Goal: Information Seeking & Learning: Check status

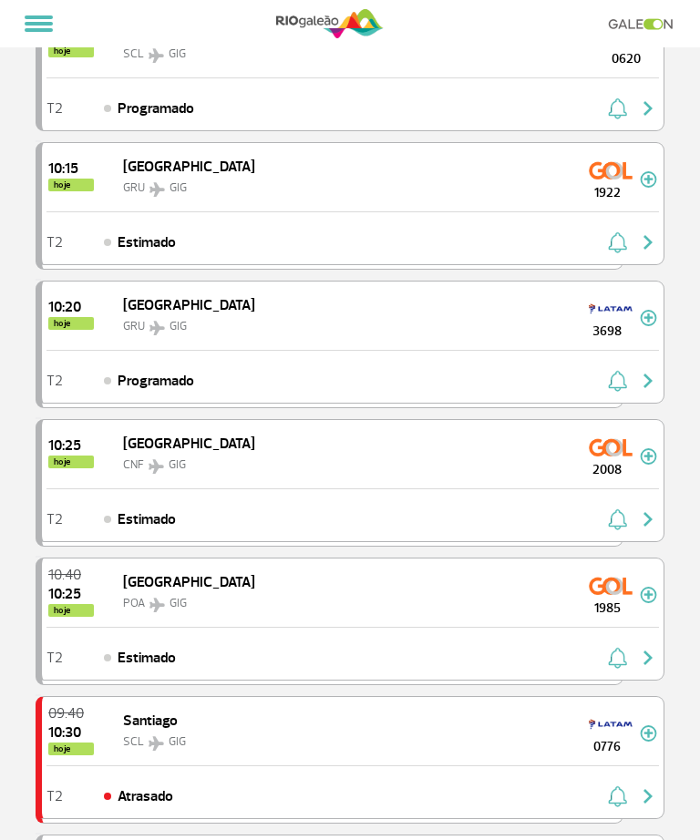
scroll to position [1393, 0]
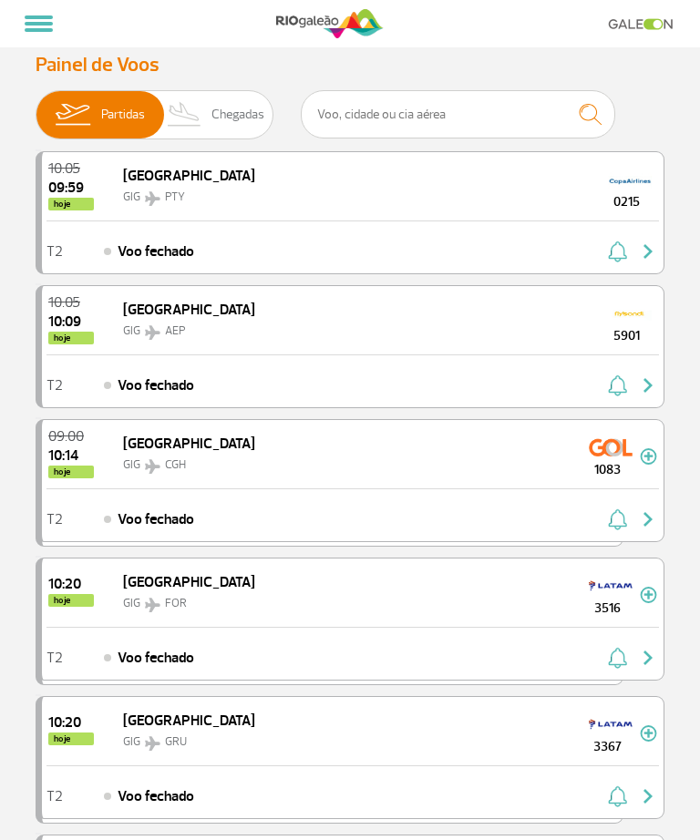
click at [228, 108] on span "Chegadas" at bounding box center [237, 114] width 53 height 47
click at [36, 106] on input "Partidas Chegadas" at bounding box center [36, 106] width 0 height 0
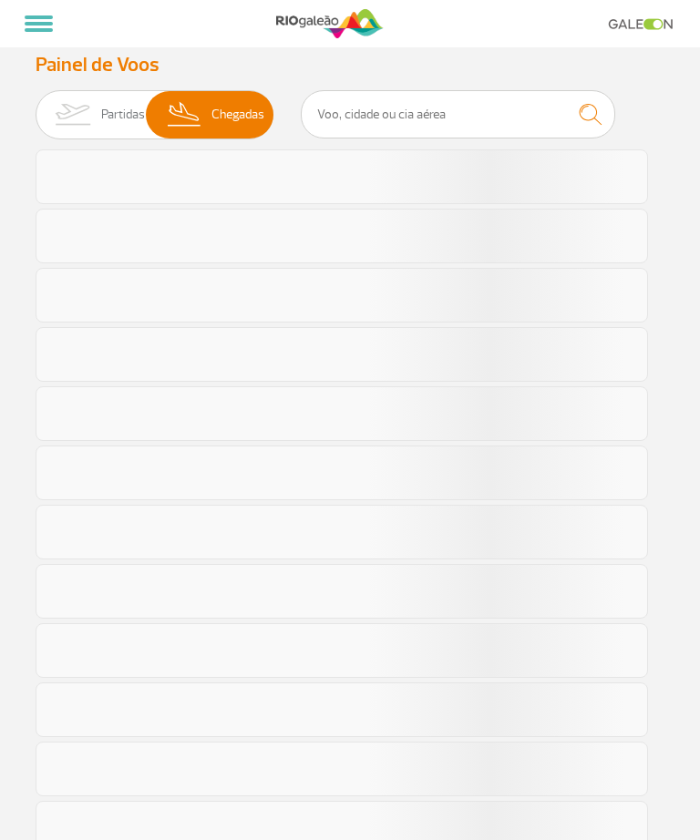
click at [231, 128] on span "Chegadas" at bounding box center [237, 114] width 53 height 47
click at [36, 106] on input "Partidas Chegadas" at bounding box center [36, 106] width 0 height 0
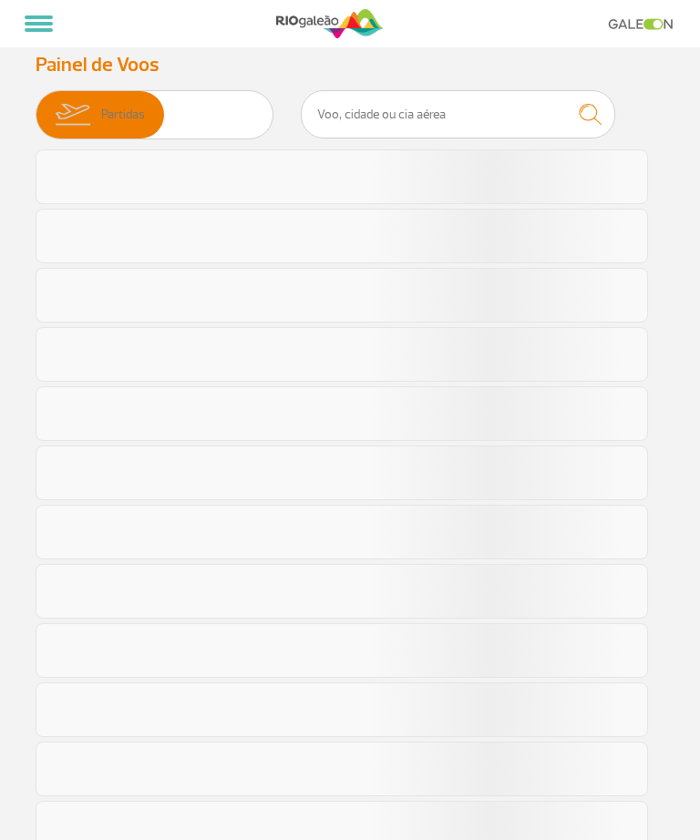
click at [241, 123] on span "Partidas Chegadas" at bounding box center [155, 114] width 238 height 49
click at [36, 106] on input "Partidas Chegadas" at bounding box center [36, 106] width 0 height 0
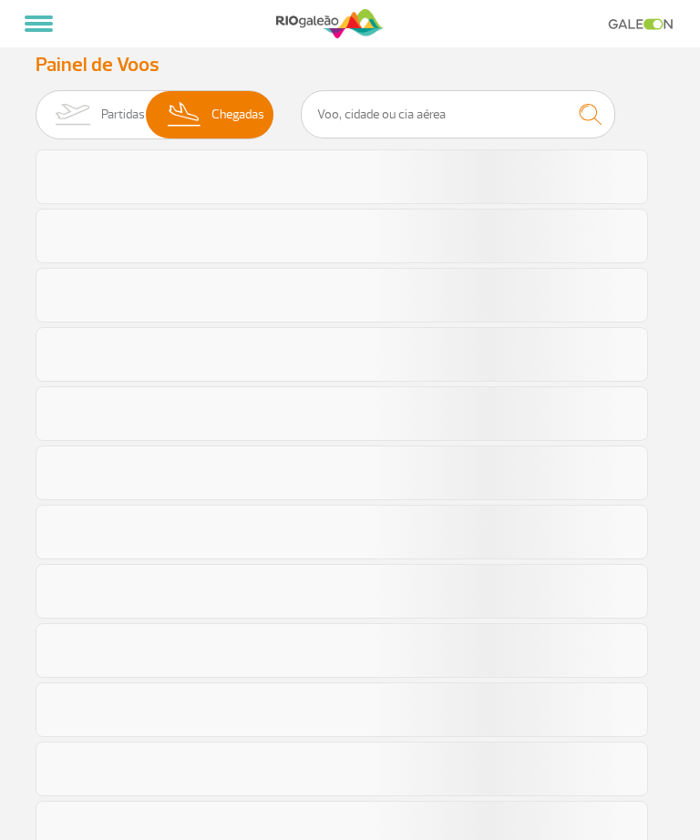
click at [242, 119] on span "Partidas Chegadas" at bounding box center [155, 114] width 238 height 49
click at [36, 106] on input "Partidas Chegadas" at bounding box center [36, 106] width 0 height 0
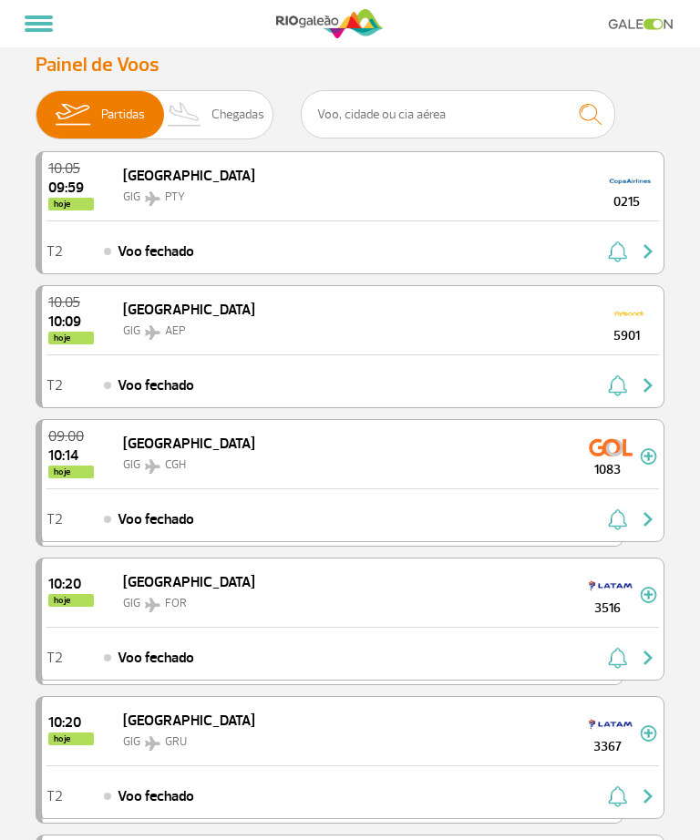
scroll to position [1451, 0]
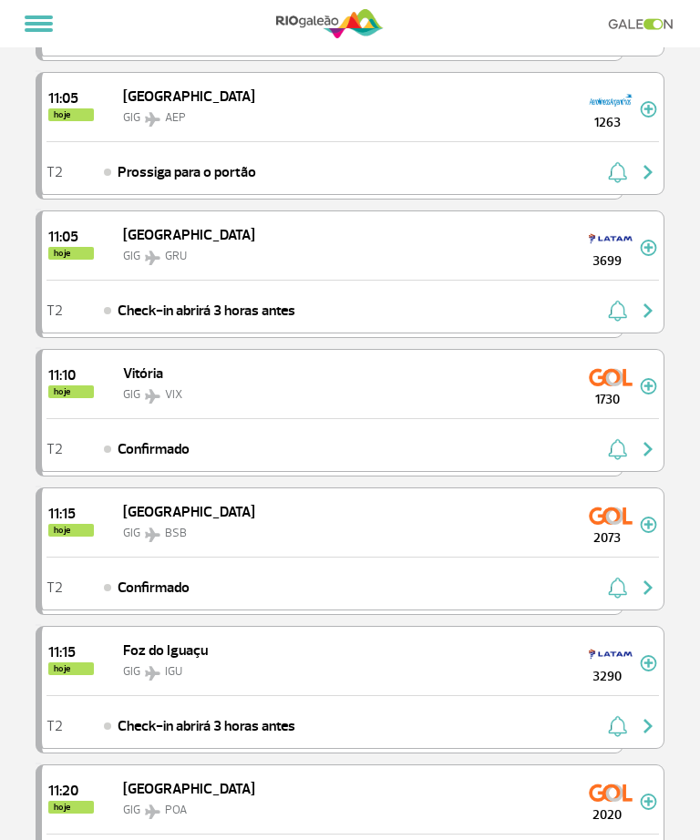
click at [229, 115] on div "11:05 hoje Buenos Aires GIG AEP 1263" at bounding box center [352, 107] width 621 height 68
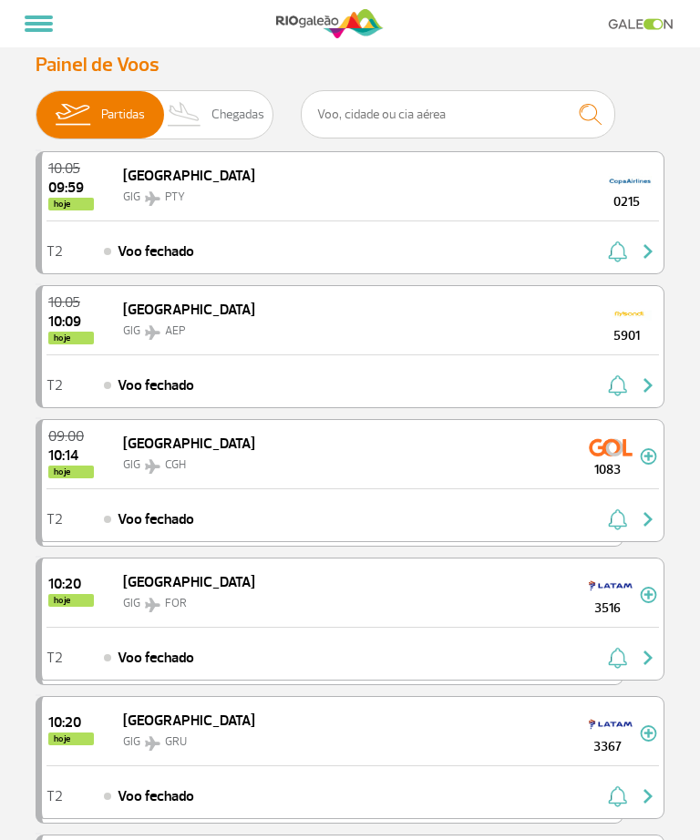
scroll to position [0, 0]
click at [235, 114] on span "Chegadas" at bounding box center [237, 114] width 53 height 47
click at [36, 106] on input "Partidas Chegadas" at bounding box center [36, 106] width 0 height 0
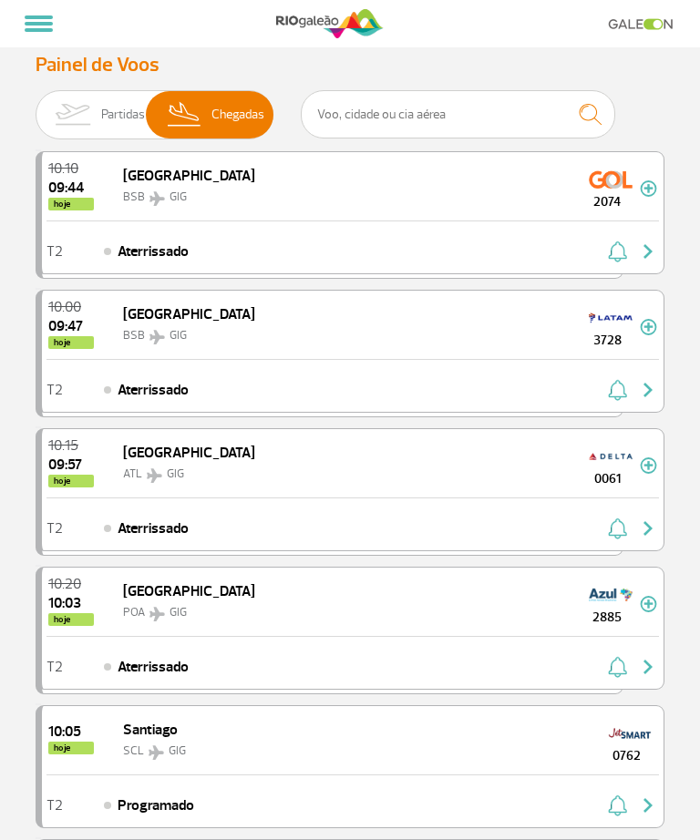
click at [239, 118] on span "Partidas Chegadas" at bounding box center [155, 114] width 238 height 49
click at [36, 106] on input "Partidas Chegadas" at bounding box center [36, 106] width 0 height 0
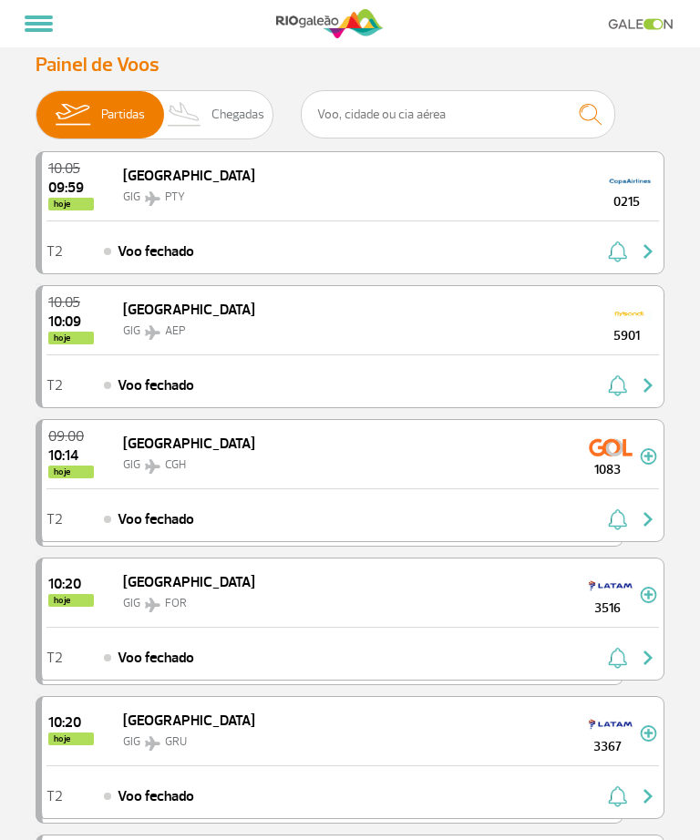
click at [242, 120] on span "Partidas Chegadas" at bounding box center [155, 114] width 238 height 49
click at [36, 106] on input "Partidas Chegadas" at bounding box center [36, 106] width 0 height 0
checkbox input "true"
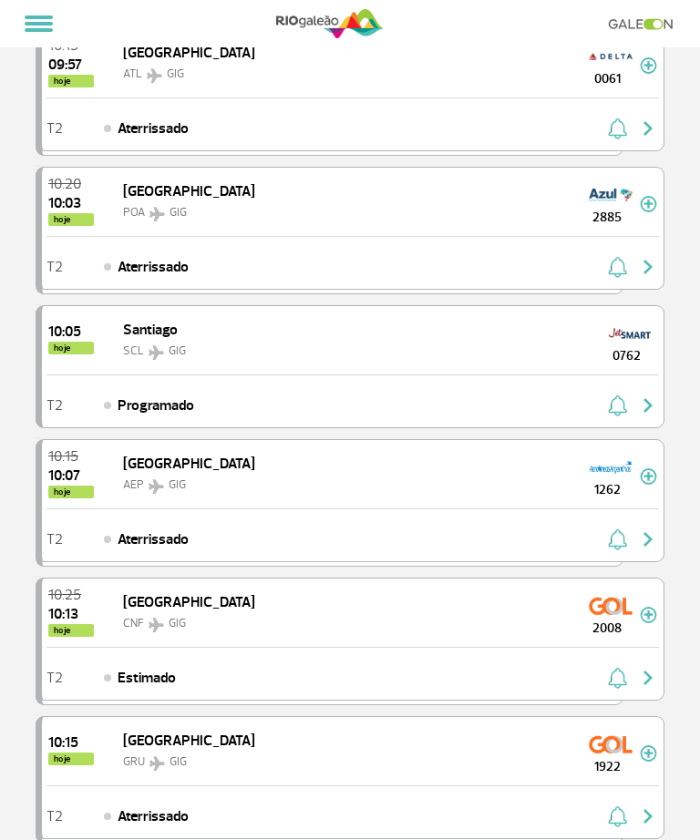
scroll to position [342, 0]
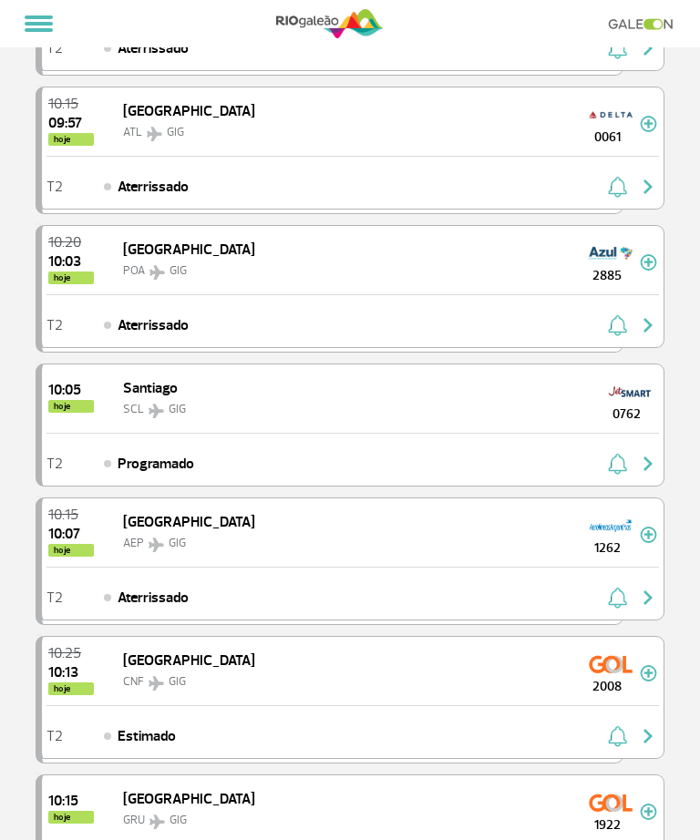
click at [627, 180] on img "button" at bounding box center [617, 187] width 19 height 22
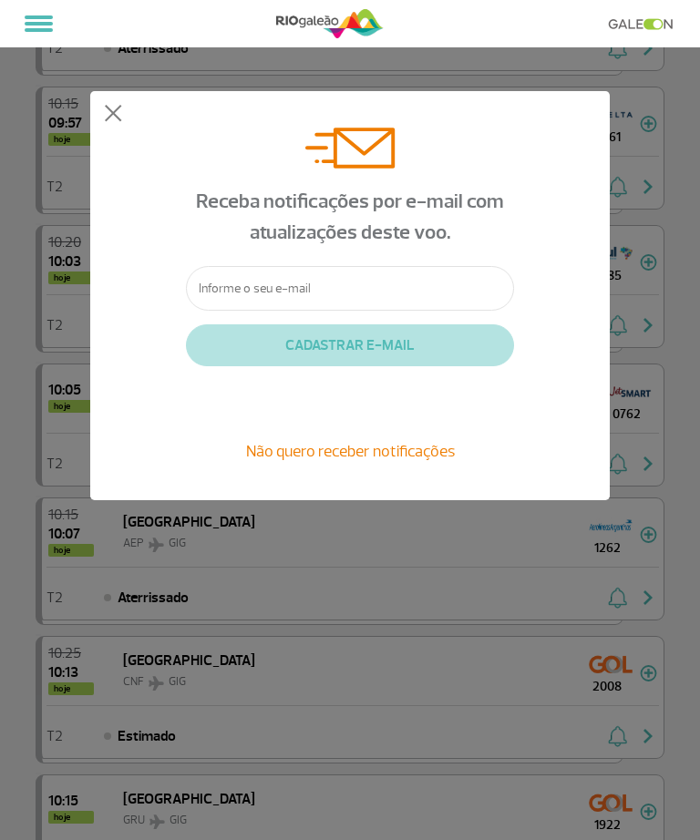
click at [120, 112] on button at bounding box center [113, 114] width 18 height 18
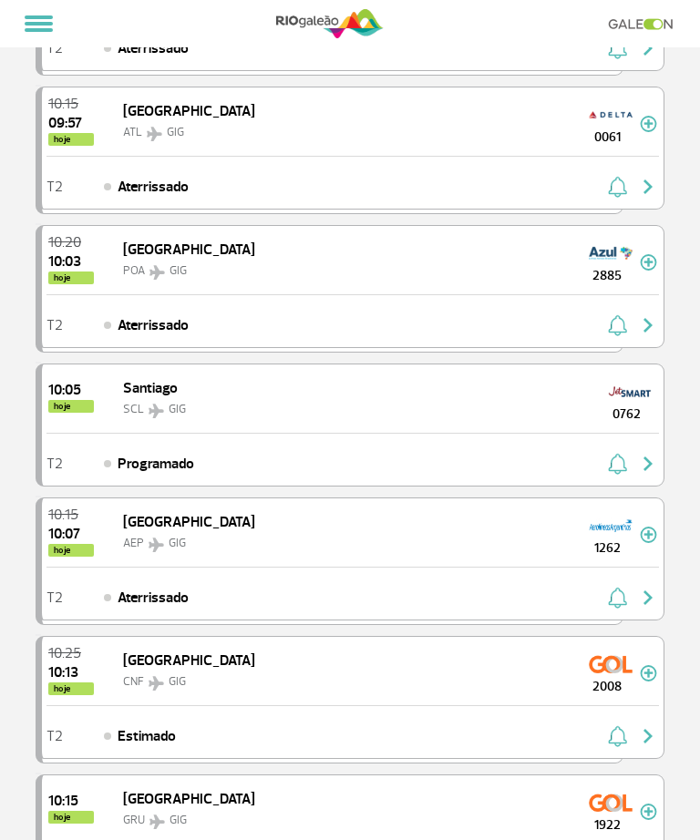
click at [120, 108] on button at bounding box center [113, 114] width 18 height 18
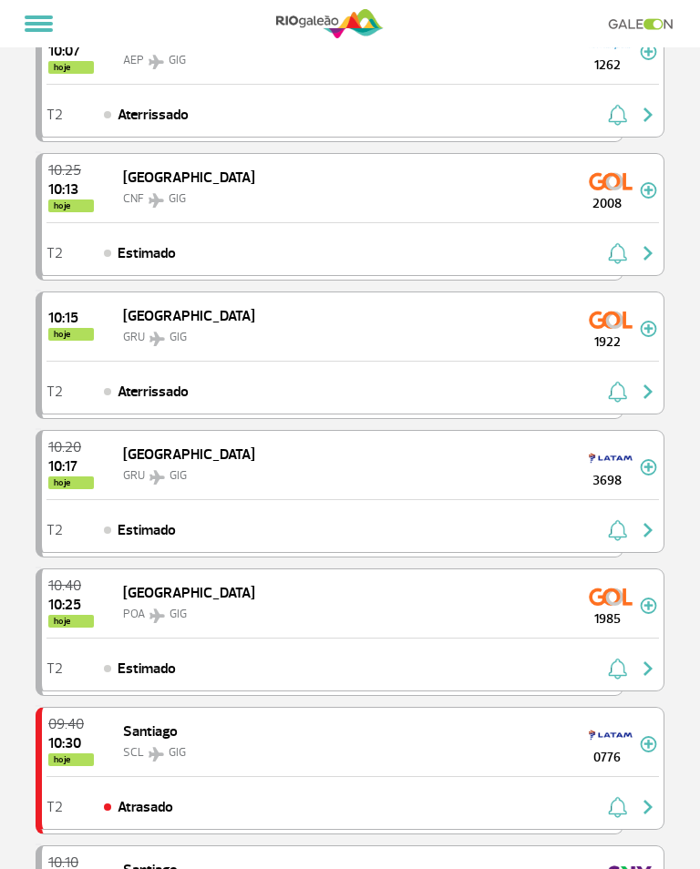
scroll to position [834, 0]
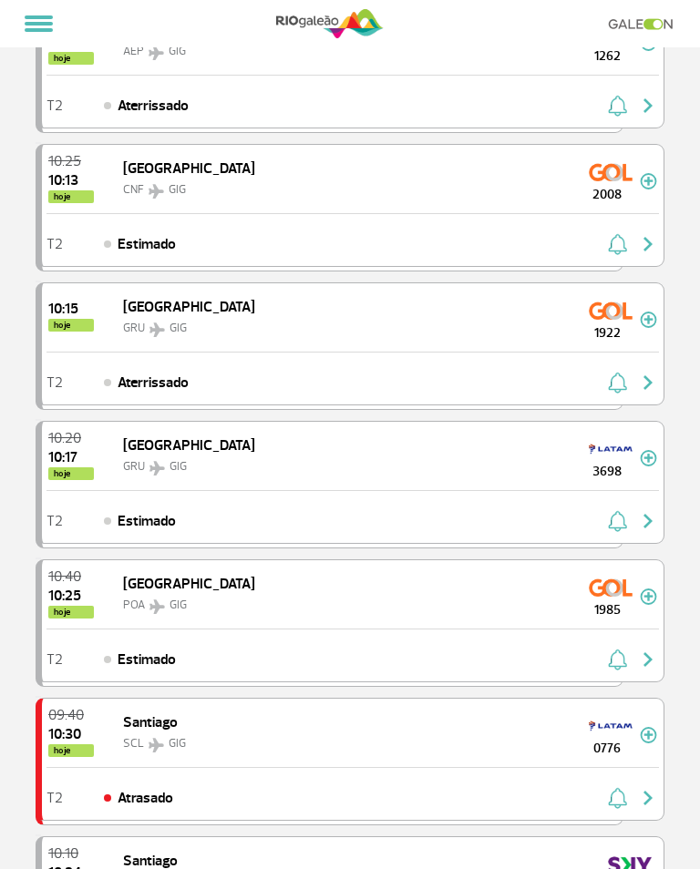
click at [26, 29] on span at bounding box center [39, 30] width 28 height 4
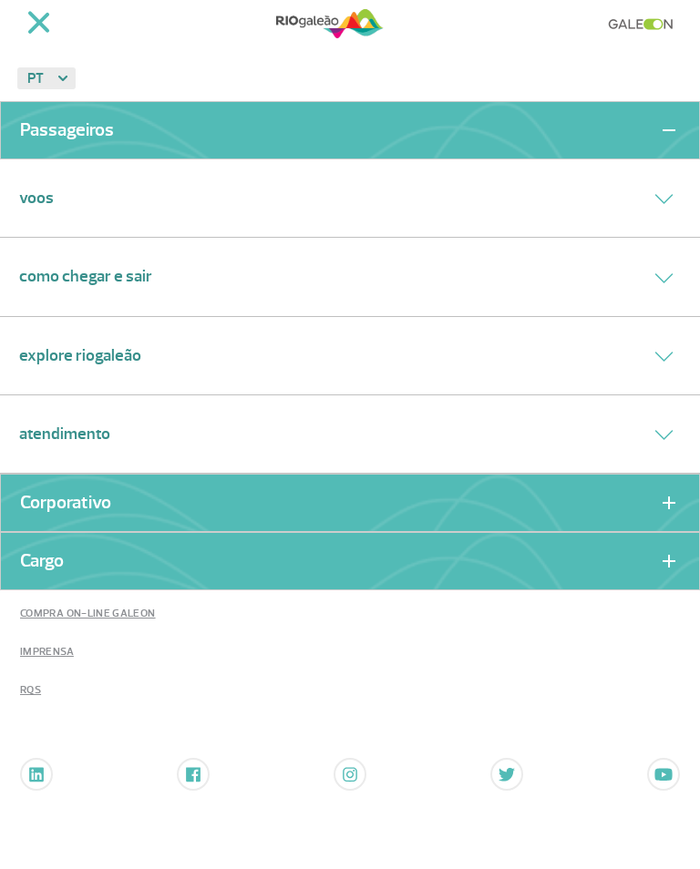
click at [34, 16] on span at bounding box center [38, 22] width 23 height 23
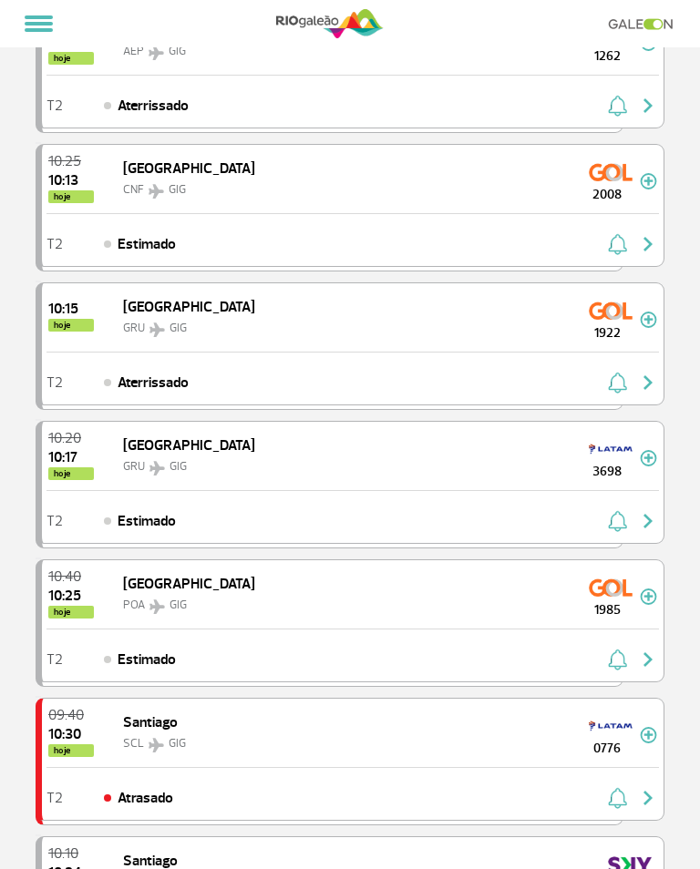
click at [42, 22] on span at bounding box center [39, 24] width 28 height 4
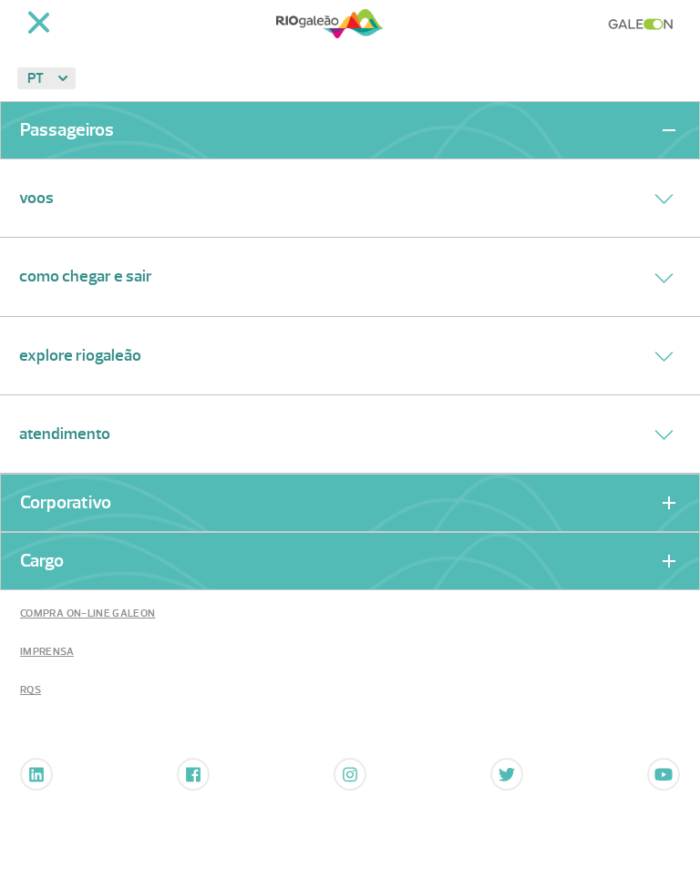
click at [31, 36] on button at bounding box center [38, 23] width 43 height 27
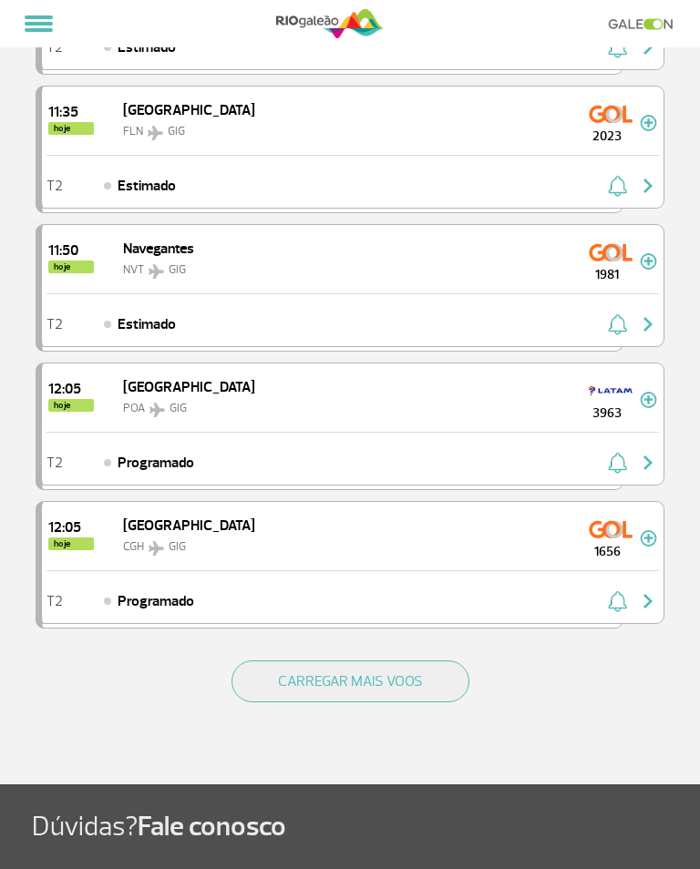
scroll to position [2269, 0]
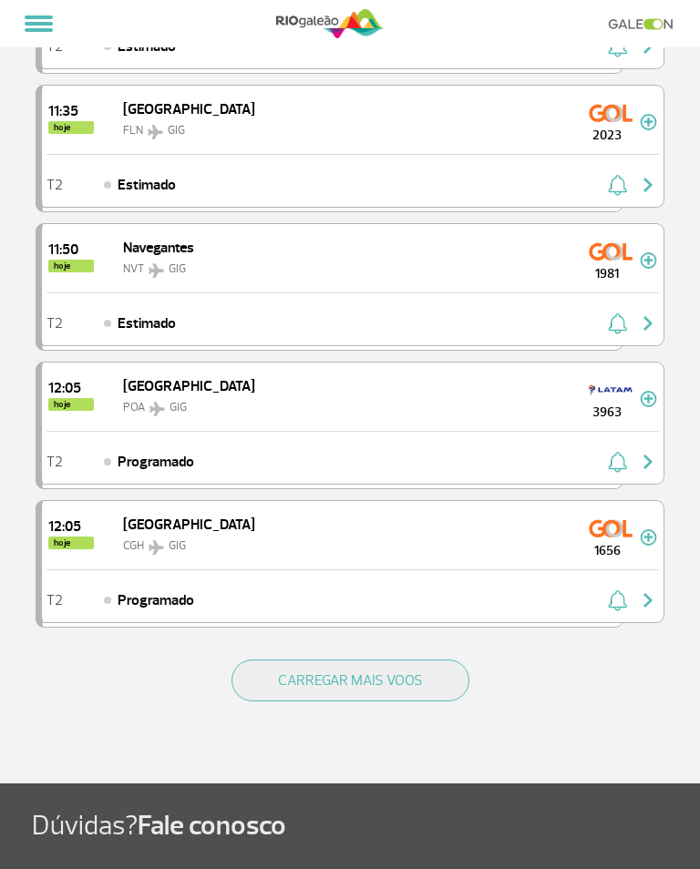
click at [421, 674] on button "CARREGAR MAIS VOOS" at bounding box center [350, 681] width 238 height 42
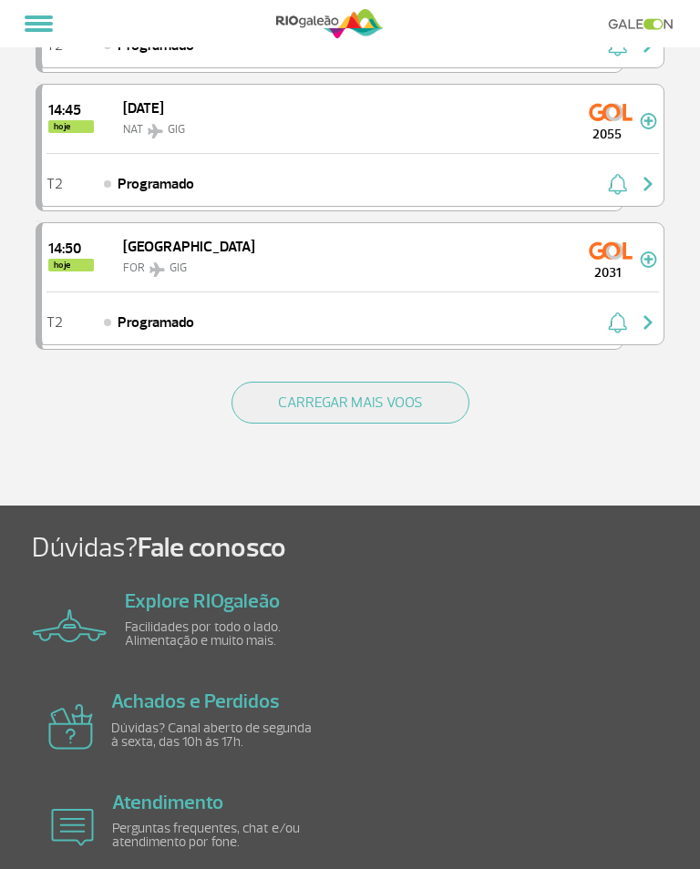
scroll to position [5315, 0]
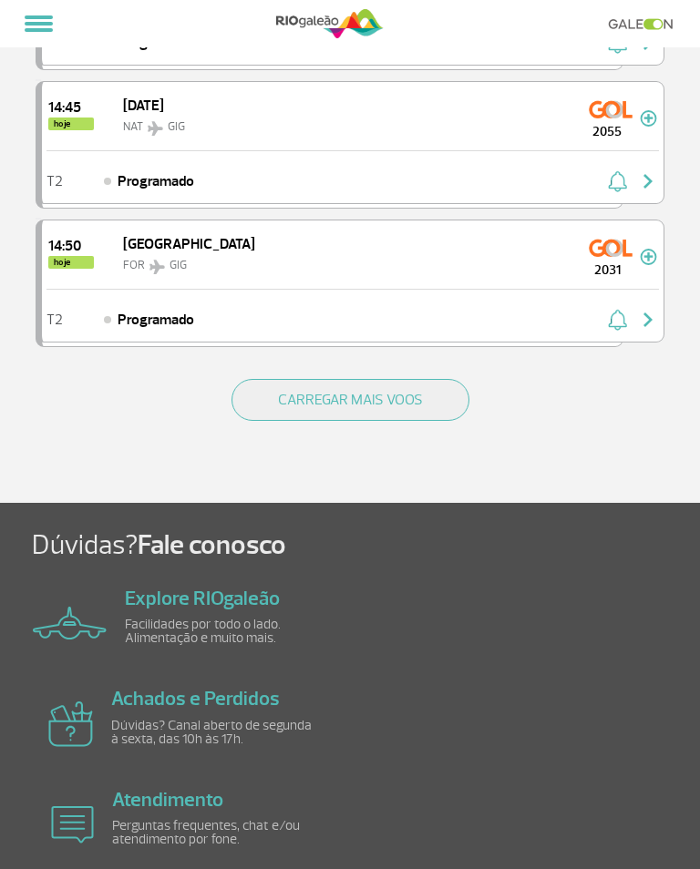
click at [422, 387] on button "CARREGAR MAIS VOOS" at bounding box center [350, 400] width 238 height 42
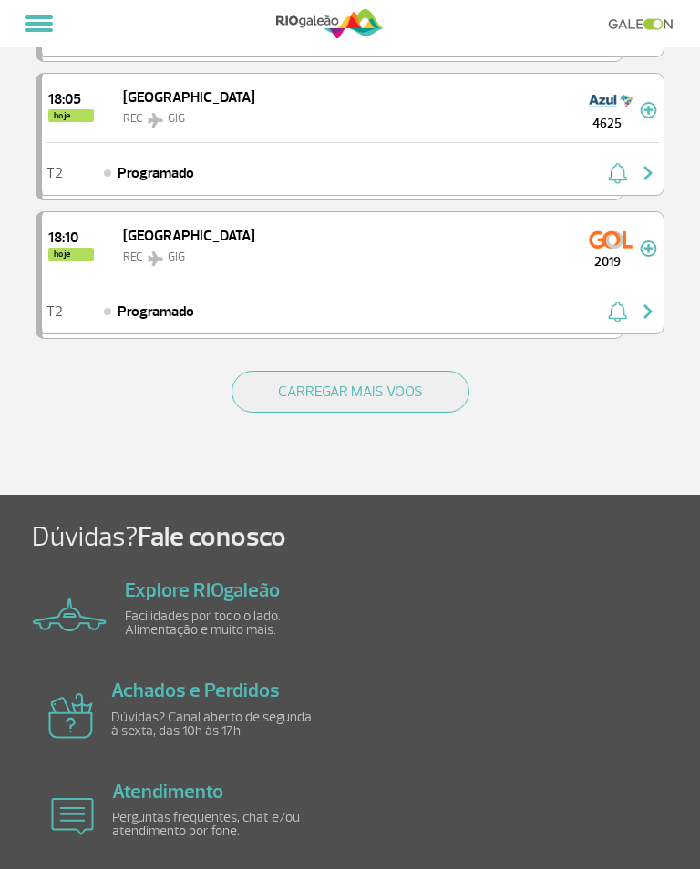
scroll to position [8094, 0]
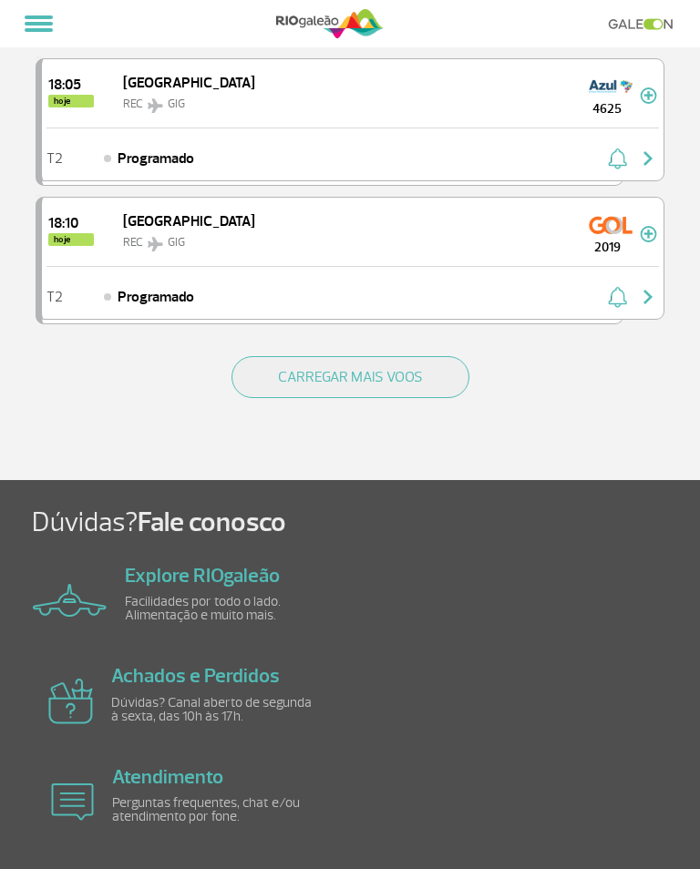
click at [424, 375] on button "CARREGAR MAIS VOOS" at bounding box center [350, 377] width 238 height 42
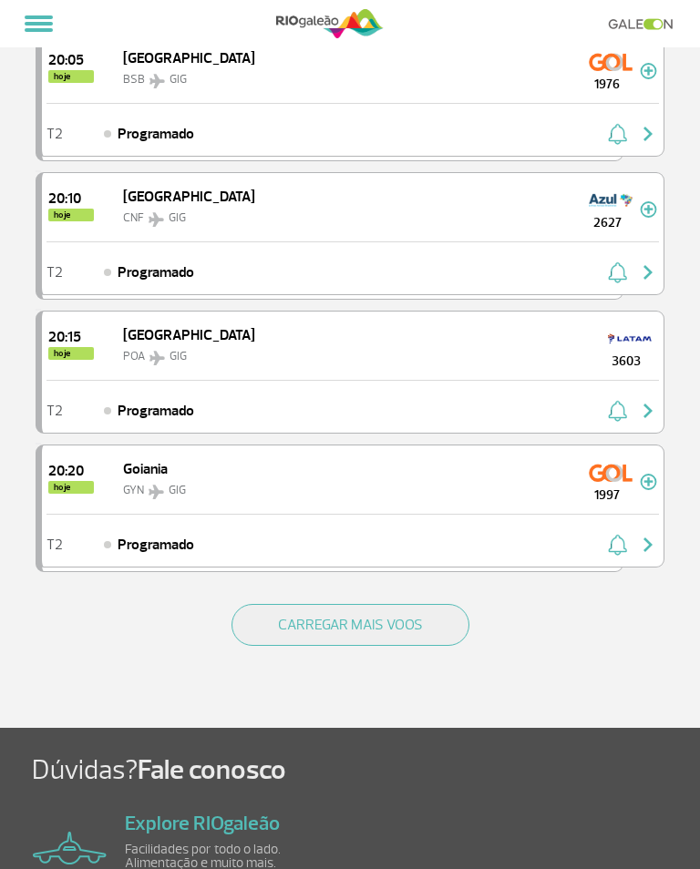
scroll to position [10623, 0]
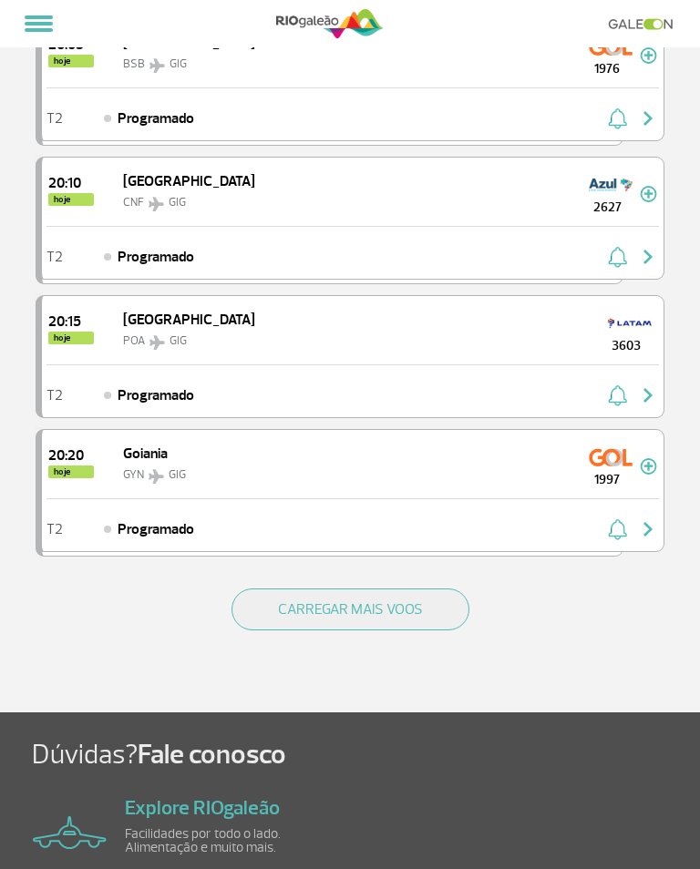
click at [403, 604] on button "CARREGAR MAIS VOOS" at bounding box center [350, 610] width 238 height 42
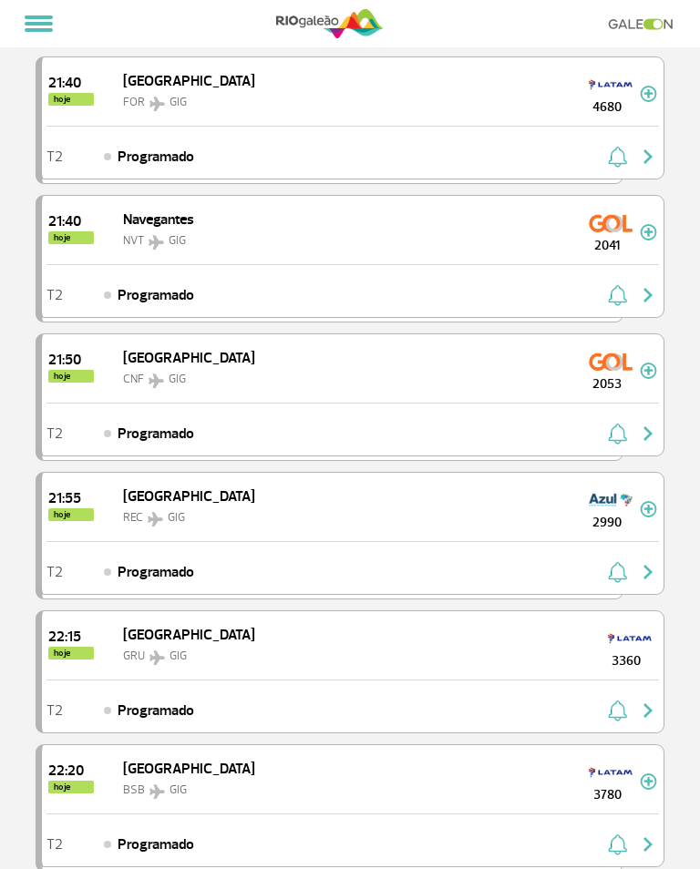
scroll to position [13457, 0]
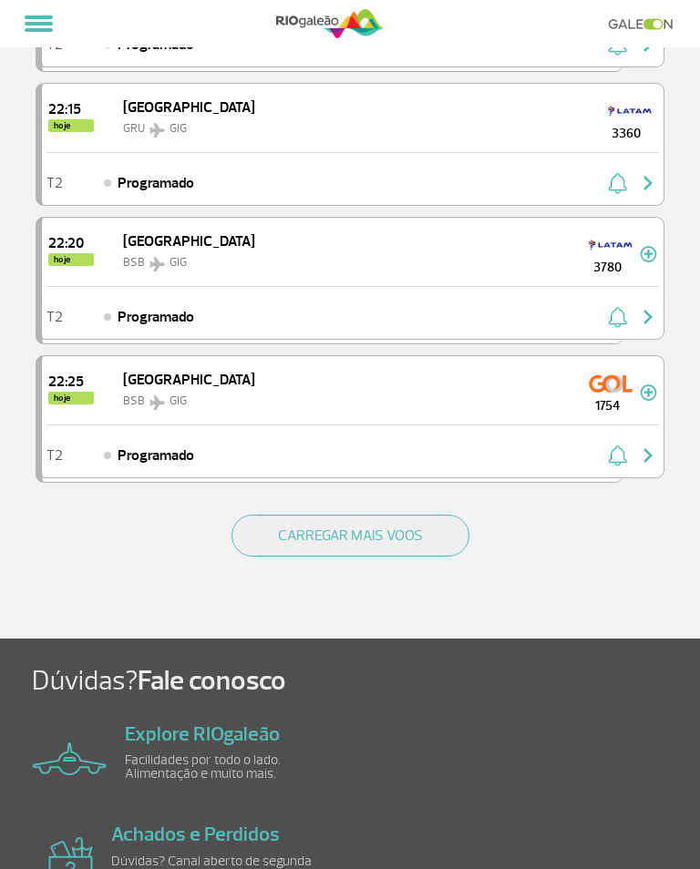
click at [405, 539] on button "CARREGAR MAIS VOOS" at bounding box center [350, 536] width 238 height 42
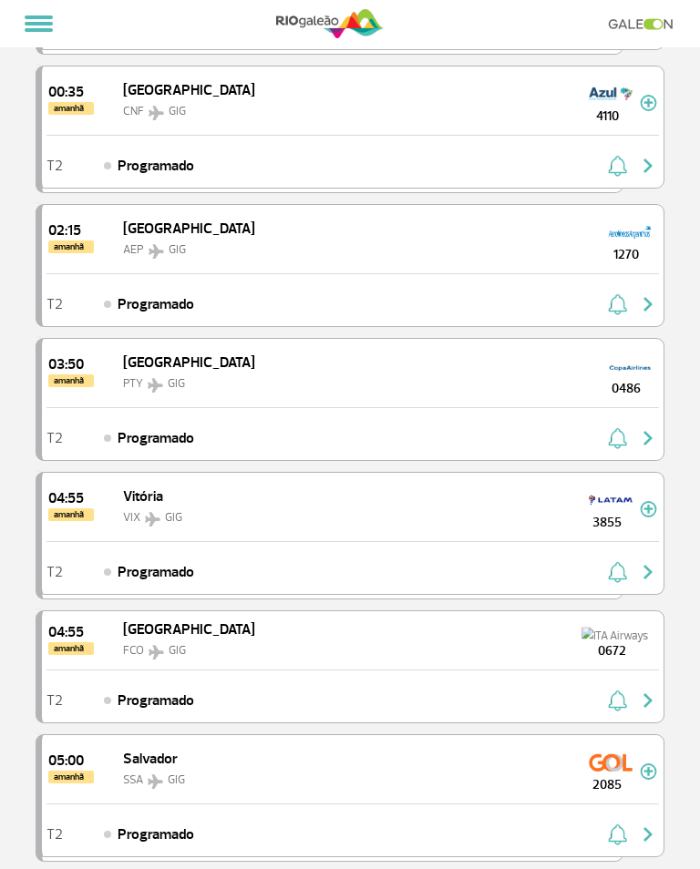
scroll to position [15983, 0]
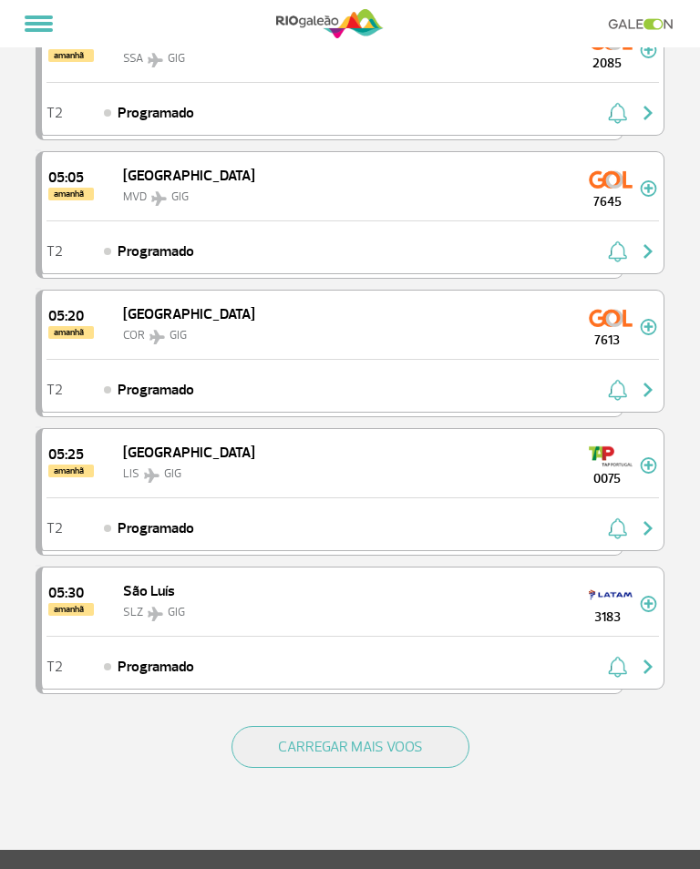
click at [391, 759] on button "CARREGAR MAIS VOOS" at bounding box center [350, 747] width 238 height 42
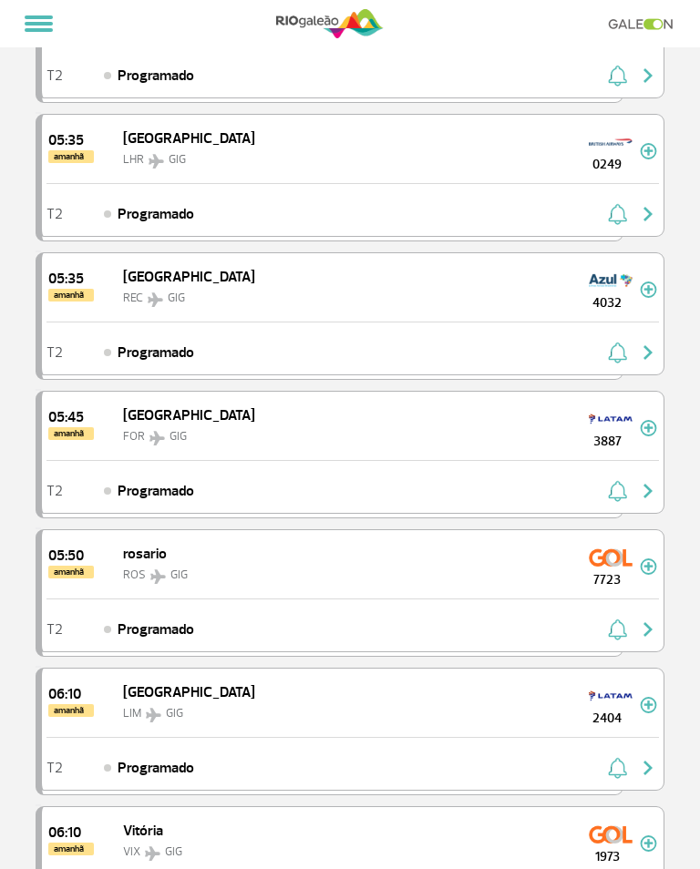
scroll to position [15497, 0]
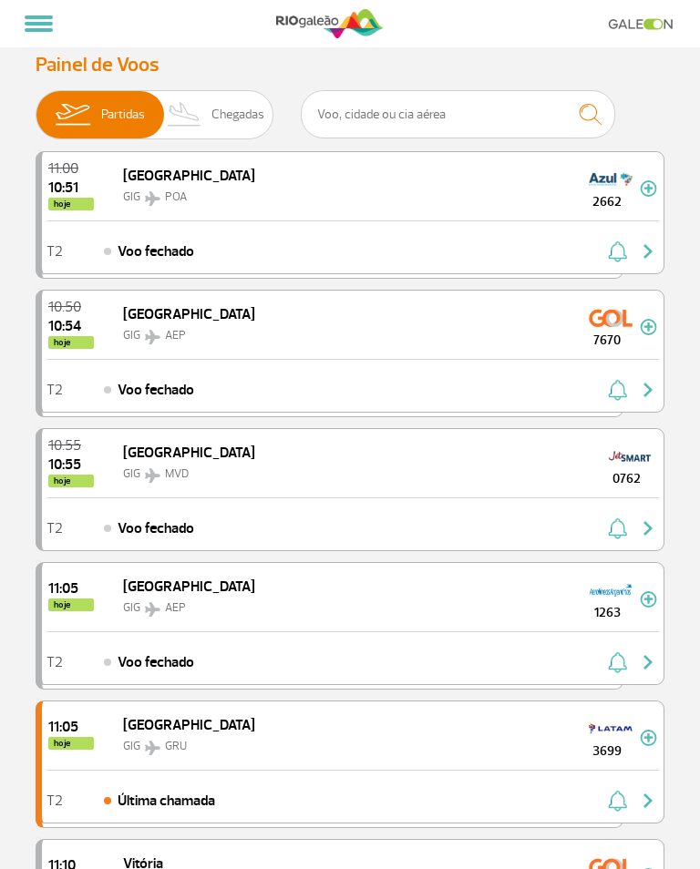
click at [234, 112] on span "Chegadas" at bounding box center [237, 114] width 53 height 47
click at [36, 106] on input "Partidas Chegadas" at bounding box center [36, 106] width 0 height 0
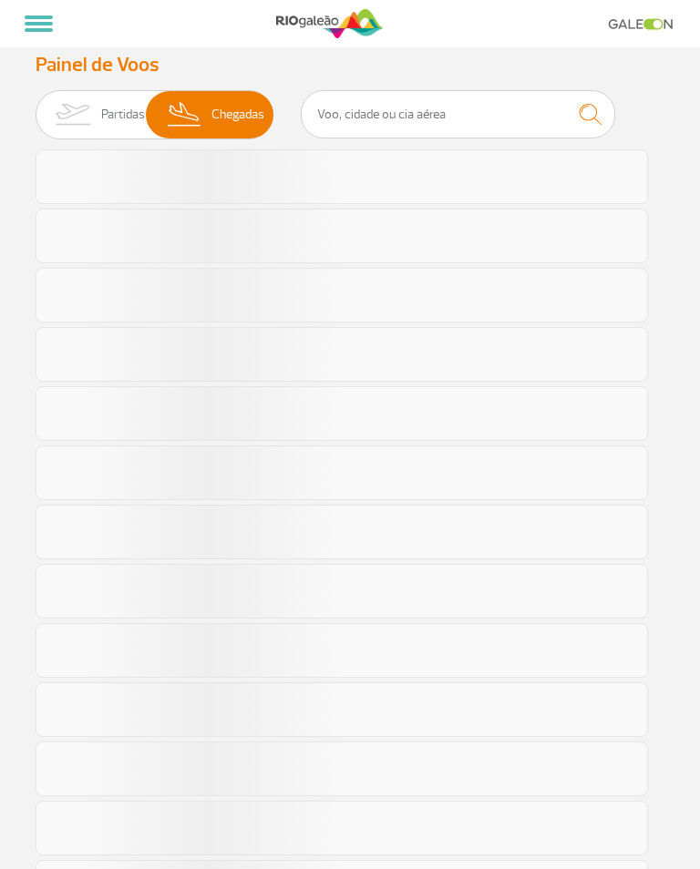
click at [211, 108] on span "Chegadas" at bounding box center [237, 114] width 53 height 47
click at [36, 106] on input "Partidas Chegadas" at bounding box center [36, 106] width 0 height 0
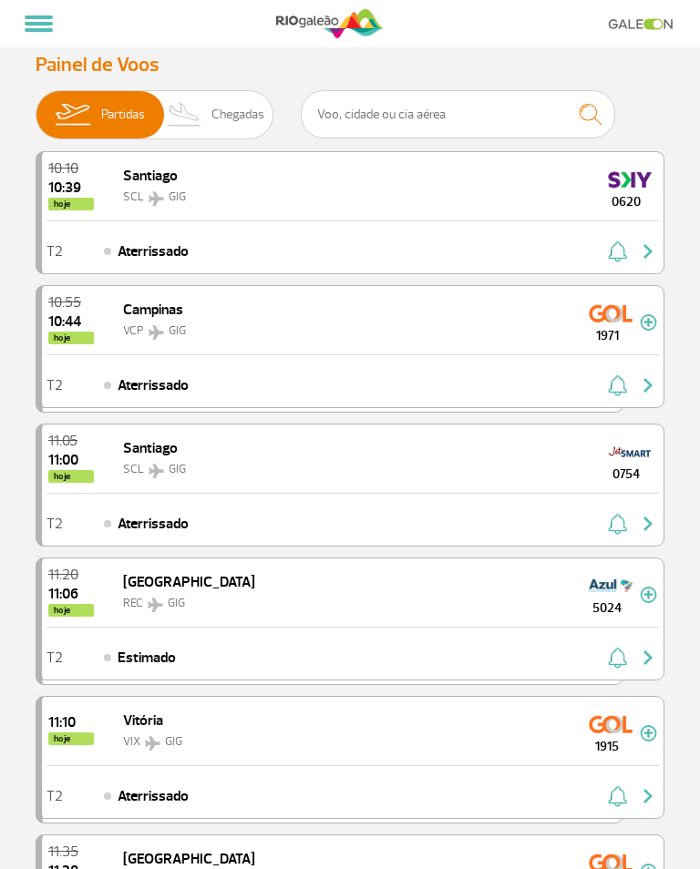
click at [211, 114] on span "Chegadas" at bounding box center [237, 114] width 53 height 47
click at [36, 106] on input "Partidas Chegadas" at bounding box center [36, 106] width 0 height 0
checkbox input "true"
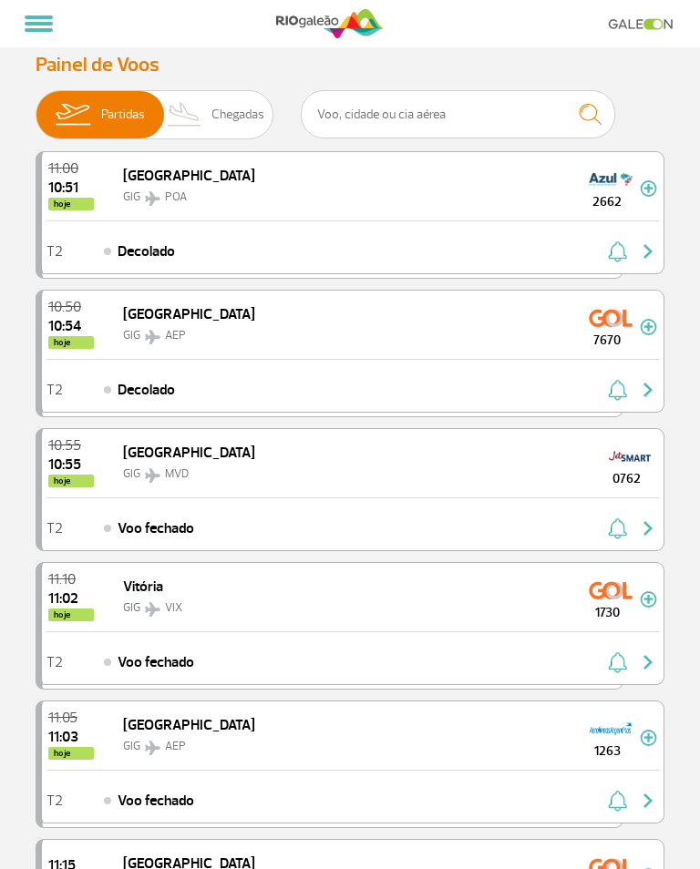
click at [211, 115] on span "Chegadas" at bounding box center [237, 114] width 53 height 47
click at [36, 106] on input "Partidas Chegadas" at bounding box center [36, 106] width 0 height 0
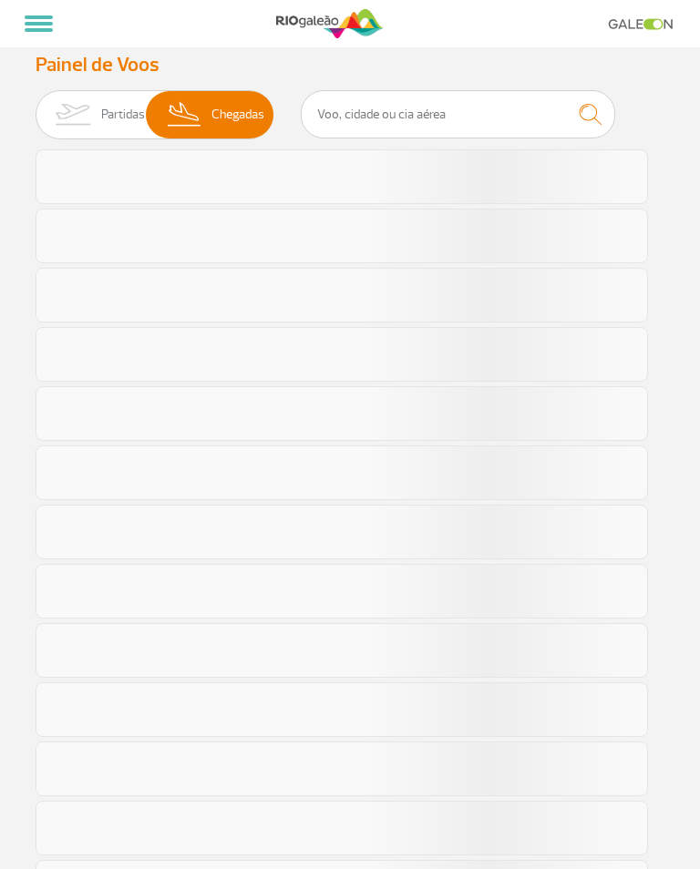
click at [215, 126] on span "Chegadas" at bounding box center [237, 114] width 53 height 47
click at [36, 106] on input "Partidas Chegadas" at bounding box center [36, 106] width 0 height 0
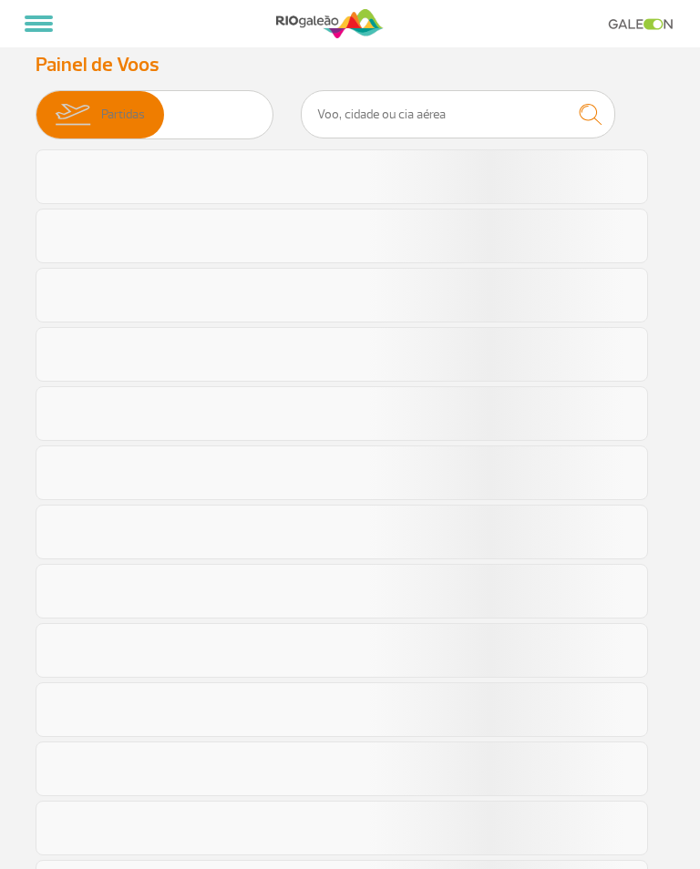
click at [226, 124] on span "Chegadas" at bounding box center [237, 114] width 53 height 47
click at [36, 106] on input "Partidas Chegadas" at bounding box center [36, 106] width 0 height 0
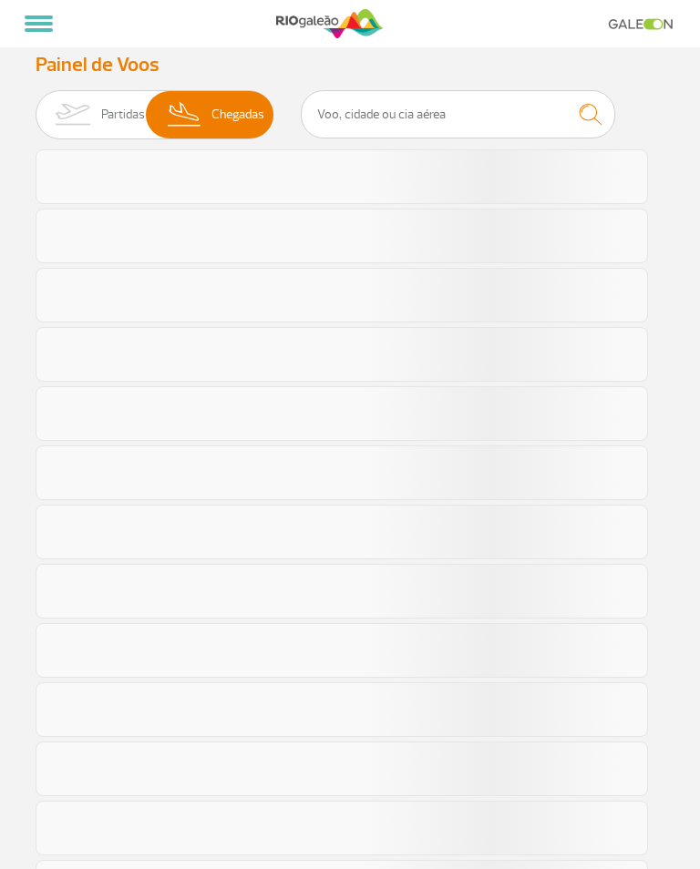
click at [221, 122] on span "Chegadas" at bounding box center [237, 114] width 53 height 47
click at [36, 106] on input "Partidas Chegadas" at bounding box center [36, 106] width 0 height 0
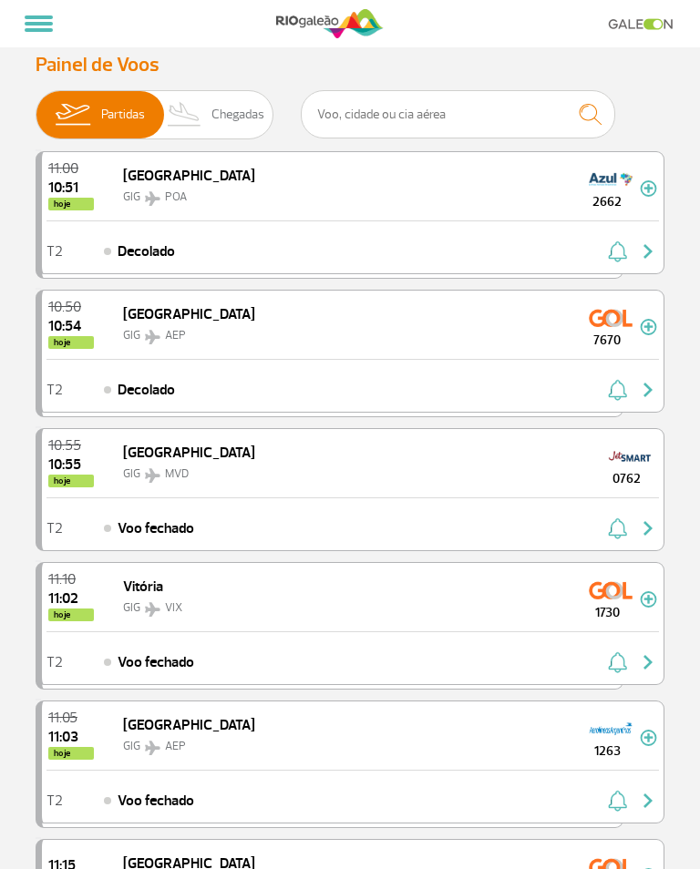
click at [211, 126] on span "Chegadas" at bounding box center [237, 114] width 53 height 47
click at [36, 106] on input "Partidas Chegadas" at bounding box center [36, 106] width 0 height 0
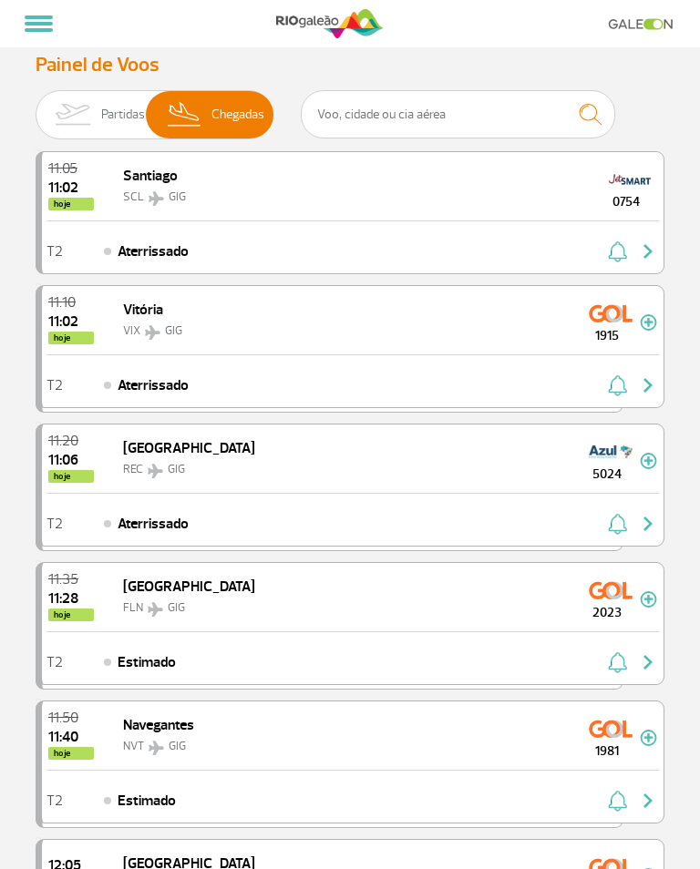
click at [211, 111] on span "Chegadas" at bounding box center [237, 114] width 53 height 47
click at [36, 106] on input "Partidas Chegadas" at bounding box center [36, 106] width 0 height 0
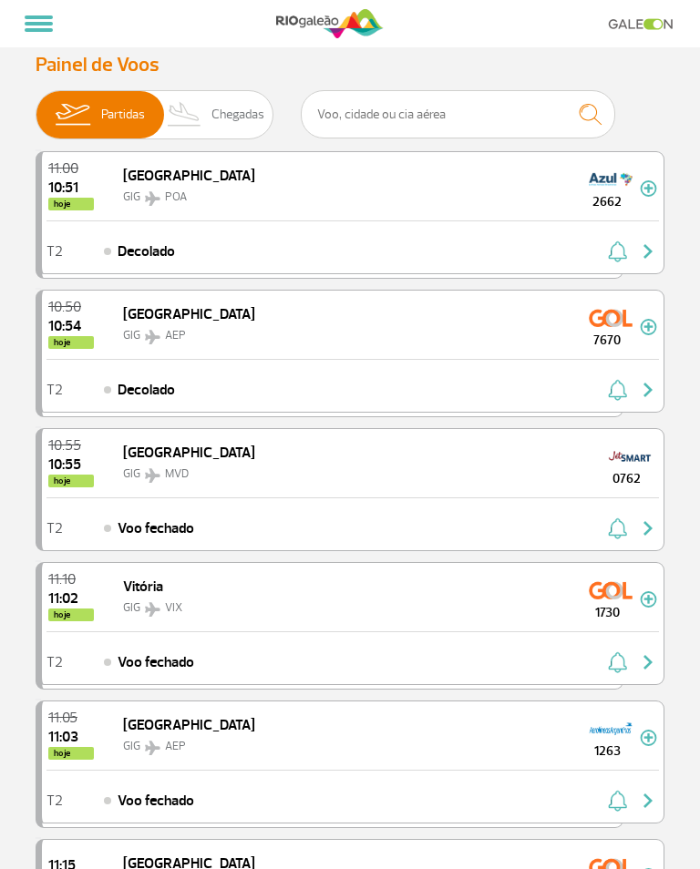
click at [211, 106] on span "Chegadas" at bounding box center [237, 114] width 53 height 47
click at [36, 106] on input "Partidas Chegadas" at bounding box center [36, 106] width 0 height 0
checkbox input "true"
click at [225, 111] on span "Chegadas" at bounding box center [237, 114] width 53 height 47
click at [36, 106] on input "Partidas Chegadas" at bounding box center [36, 106] width 0 height 0
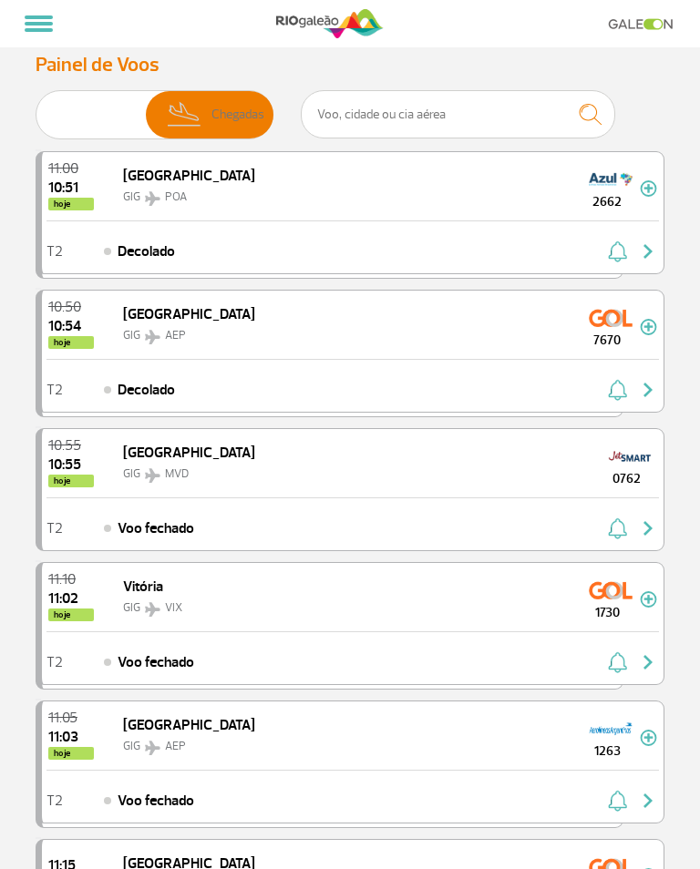
click at [228, 120] on span "Chegadas" at bounding box center [237, 114] width 53 height 47
click at [36, 106] on input "Partidas Chegadas" at bounding box center [36, 106] width 0 height 0
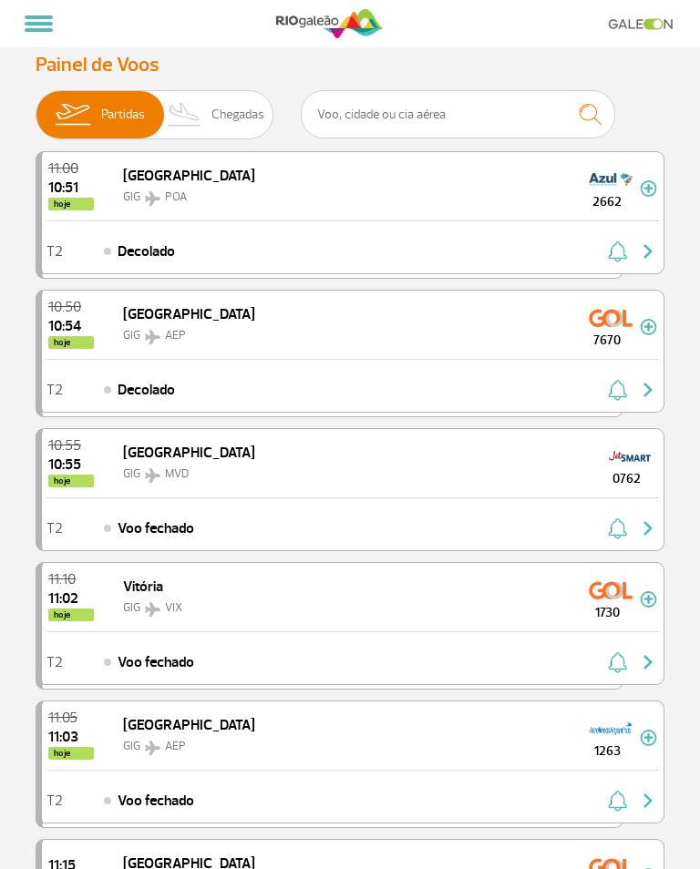
click at [251, 97] on span "Partidas Chegadas" at bounding box center [155, 114] width 238 height 49
click at [36, 106] on input "Partidas Chegadas" at bounding box center [36, 106] width 0 height 0
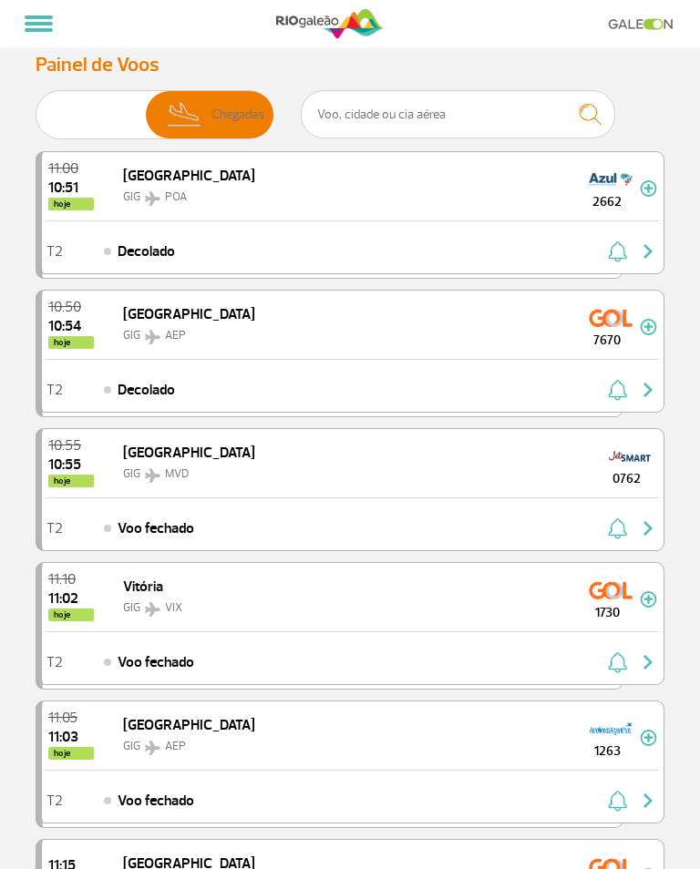
click at [243, 104] on span "Partidas Chegadas" at bounding box center [155, 114] width 238 height 49
click at [36, 106] on input "Partidas Chegadas" at bounding box center [36, 106] width 0 height 0
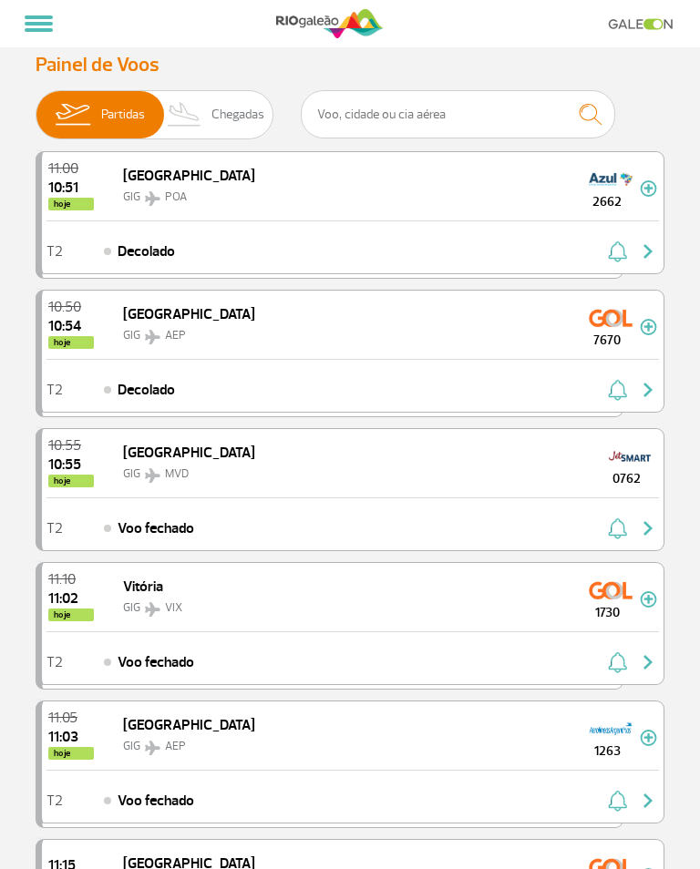
click at [246, 102] on span "Partidas Chegadas" at bounding box center [155, 114] width 238 height 49
click at [36, 106] on input "Partidas Chegadas" at bounding box center [36, 106] width 0 height 0
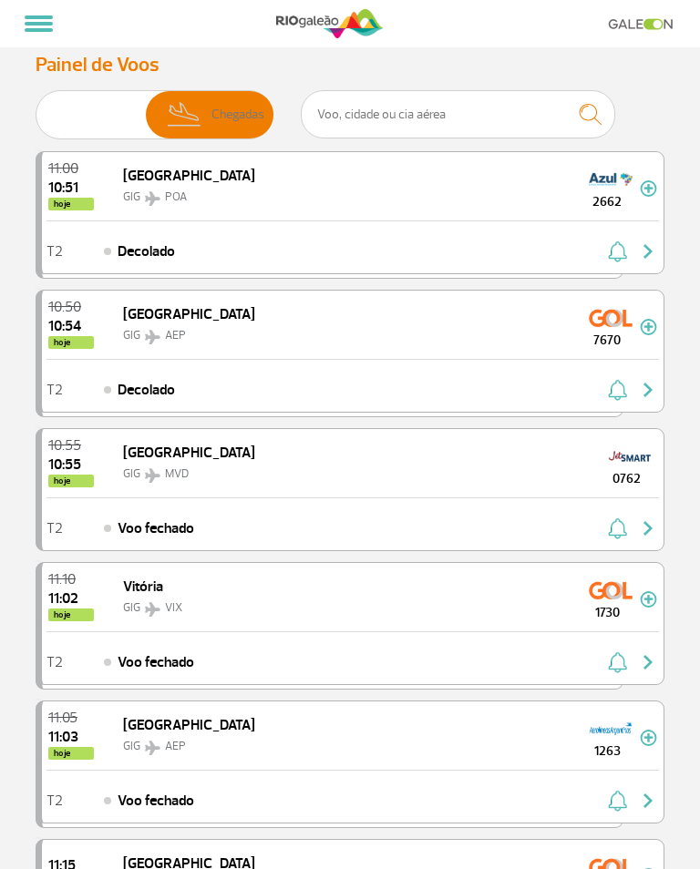
click at [215, 116] on span "Chegadas" at bounding box center [237, 114] width 53 height 47
click at [36, 106] on input "Partidas Chegadas" at bounding box center [36, 106] width 0 height 0
checkbox input "false"
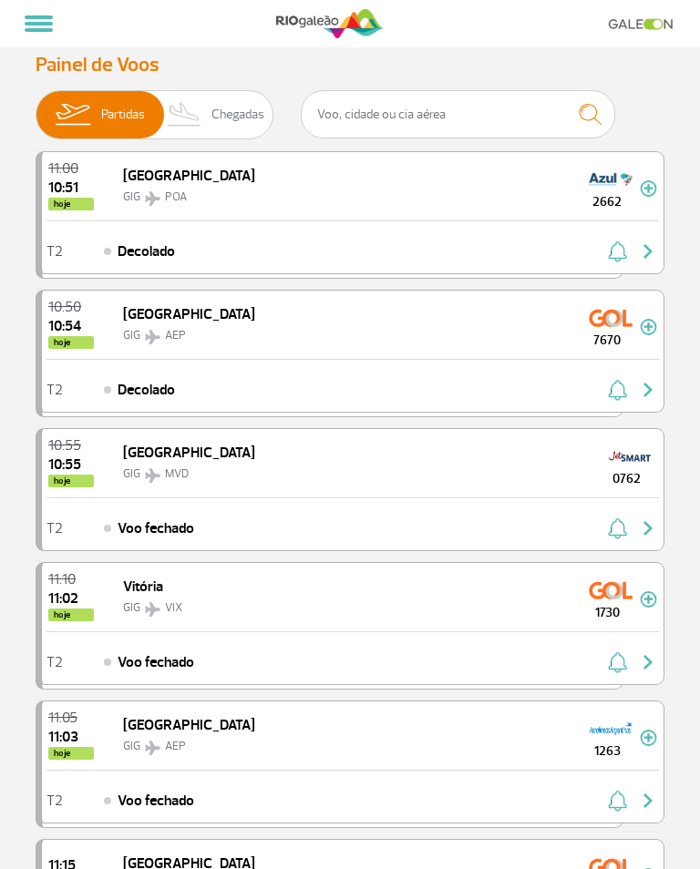
click at [219, 111] on span "Chegadas" at bounding box center [237, 114] width 53 height 47
click at [36, 106] on input "Partidas Chegadas" at bounding box center [36, 106] width 0 height 0
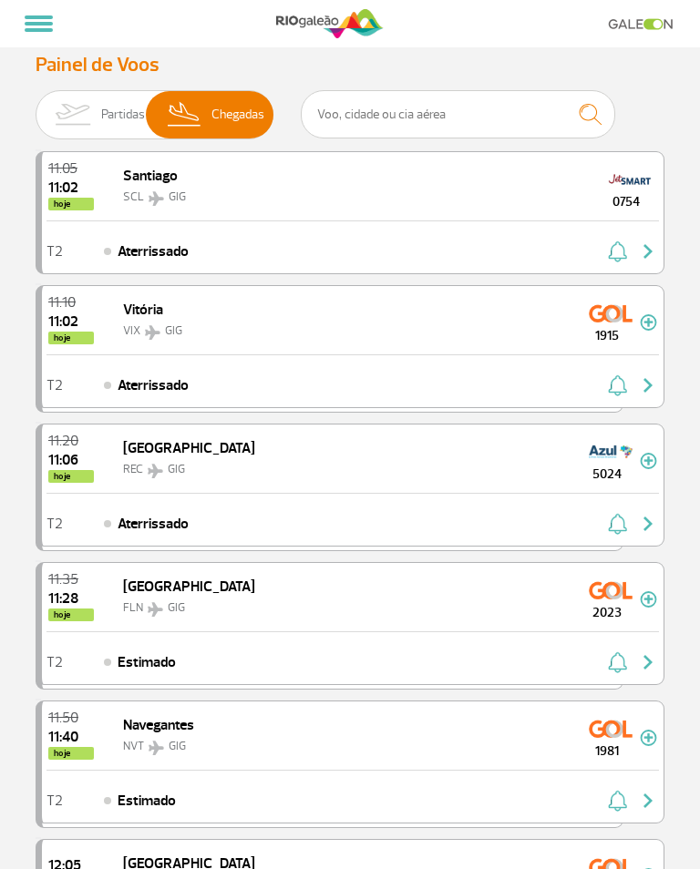
click at [211, 105] on span "Chegadas" at bounding box center [237, 114] width 53 height 47
click at [36, 106] on input "Partidas Chegadas" at bounding box center [36, 106] width 0 height 0
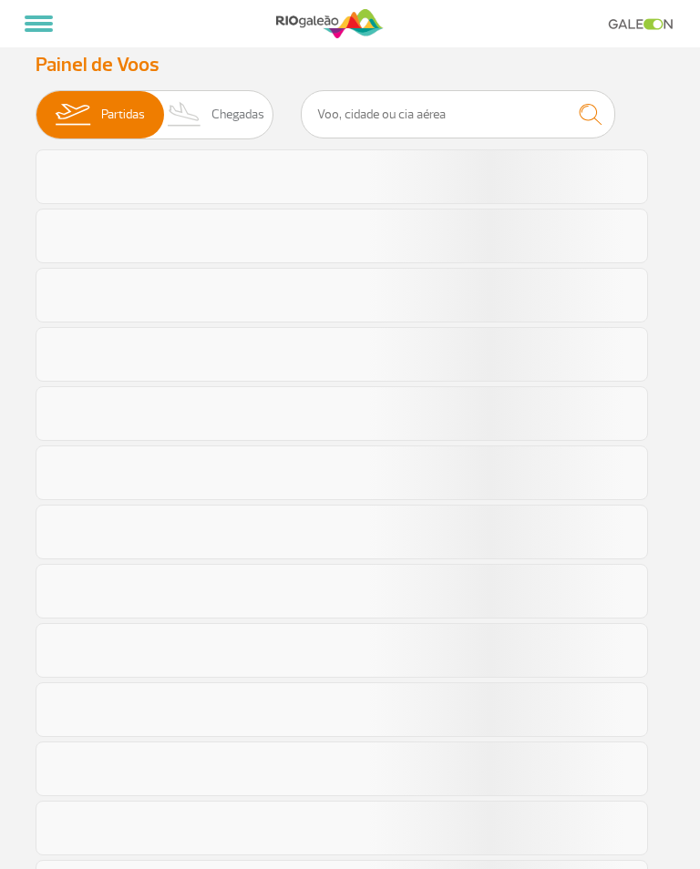
click at [219, 107] on span "Chegadas" at bounding box center [237, 114] width 53 height 47
click at [36, 106] on input "Partidas Chegadas" at bounding box center [36, 106] width 0 height 0
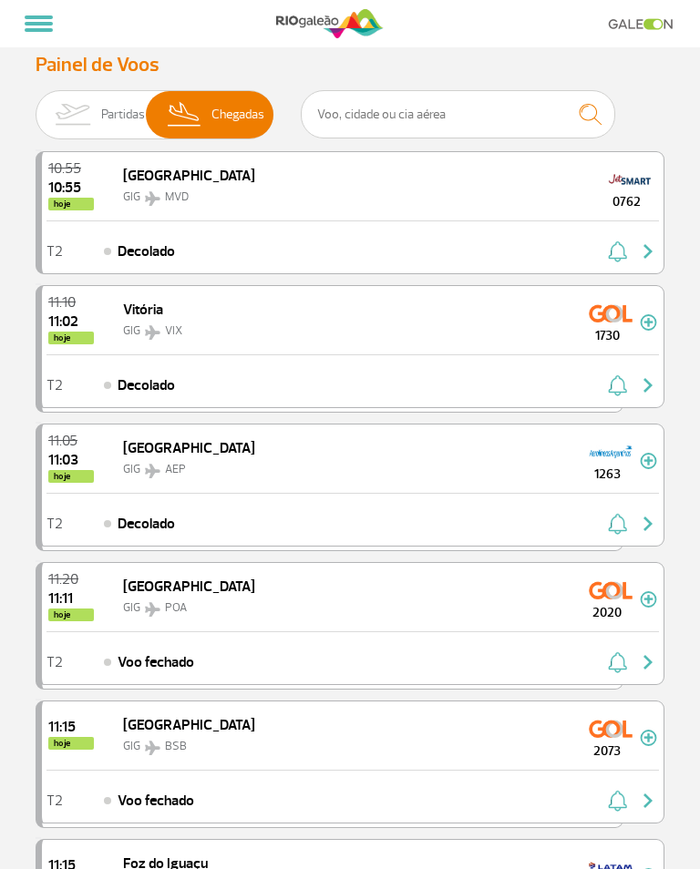
click at [229, 129] on span "Chegadas" at bounding box center [237, 114] width 53 height 47
click at [36, 106] on input "Partidas Chegadas" at bounding box center [36, 106] width 0 height 0
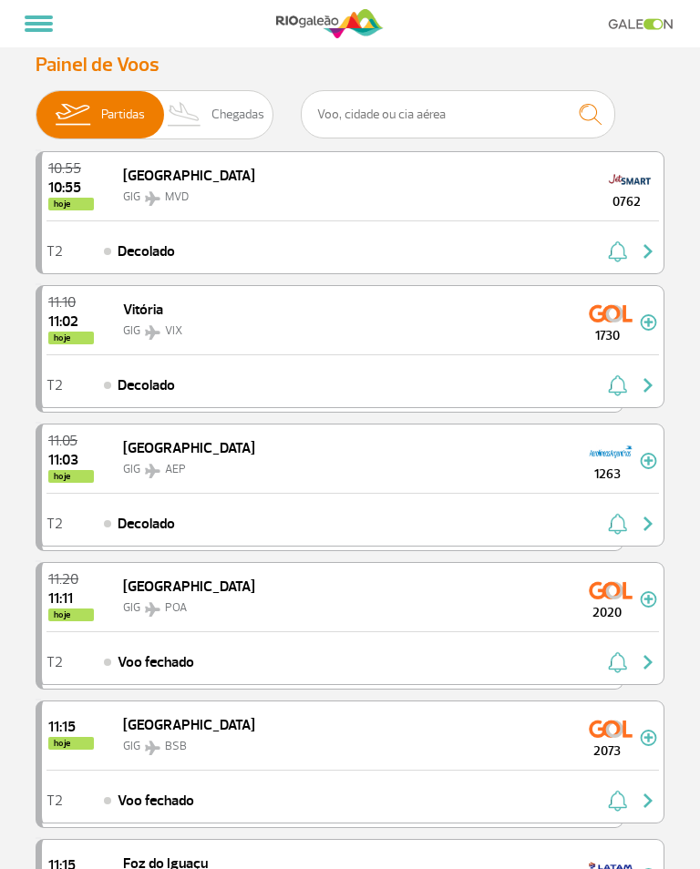
click at [225, 120] on span "Chegadas" at bounding box center [237, 114] width 53 height 47
click at [36, 106] on input "Partidas Chegadas" at bounding box center [36, 106] width 0 height 0
checkbox input "true"
